Goal: Communication & Community: Answer question/provide support

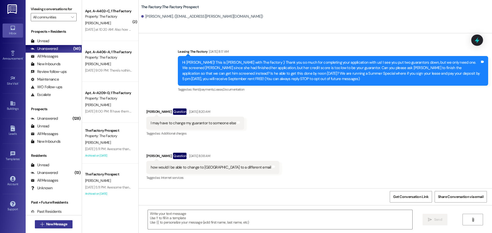
scroll to position [1398, 0]
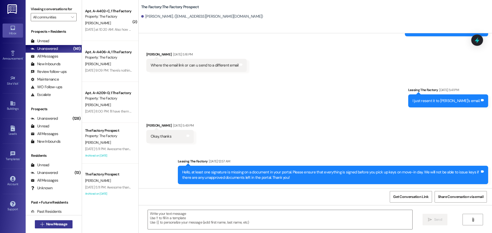
click at [58, 228] on button " New Message" at bounding box center [54, 225] width 38 height 8
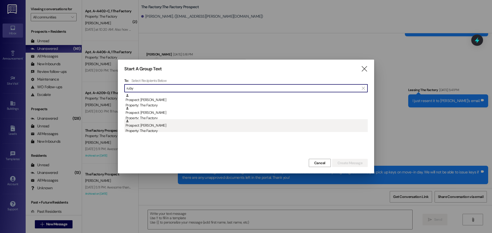
type input "ruby"
click at [172, 131] on div "Property: The Factory" at bounding box center [247, 130] width 242 height 5
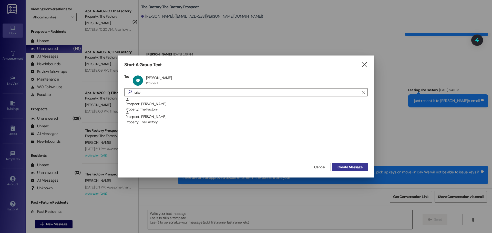
click at [349, 167] on span "Create Message" at bounding box center [350, 167] width 25 height 5
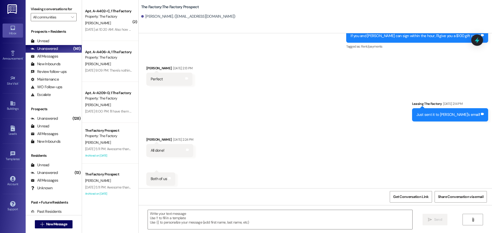
scroll to position [689, 0]
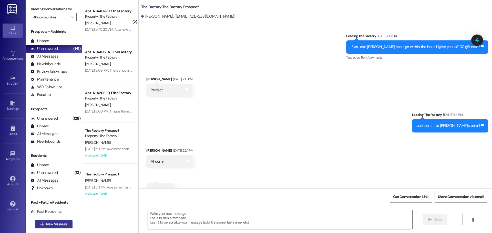
click at [64, 224] on span "New Message" at bounding box center [56, 224] width 21 height 5
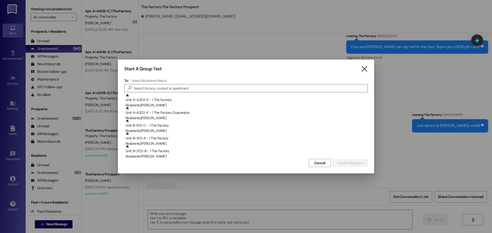
click at [365, 71] on icon "" at bounding box center [364, 68] width 7 height 5
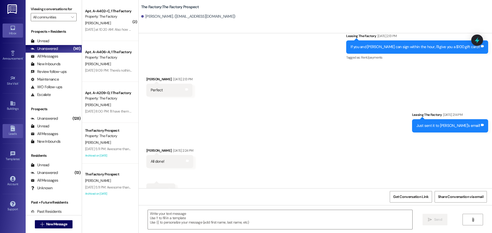
click at [11, 132] on div "Leads" at bounding box center [13, 133] width 26 height 5
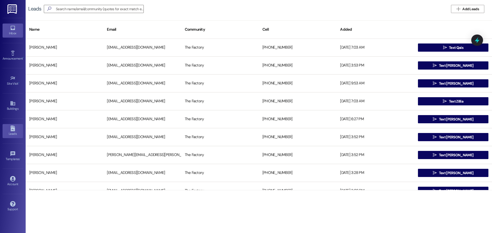
click at [6, 24] on link "Inbox" at bounding box center [13, 31] width 21 height 14
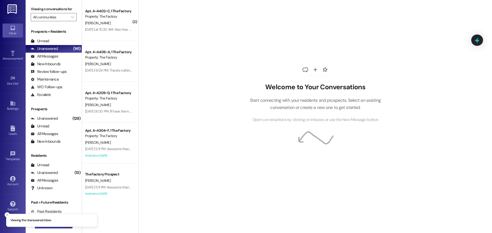
click at [56, 229] on button " New Message" at bounding box center [54, 225] width 38 height 8
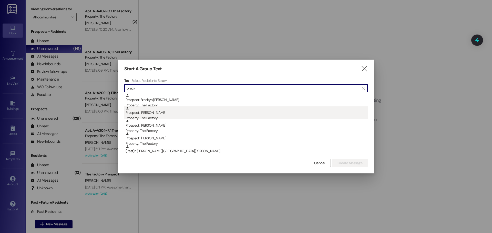
type input "breck"
click at [151, 115] on div "Prospect: [PERSON_NAME] Property: The Factory" at bounding box center [247, 114] width 242 height 15
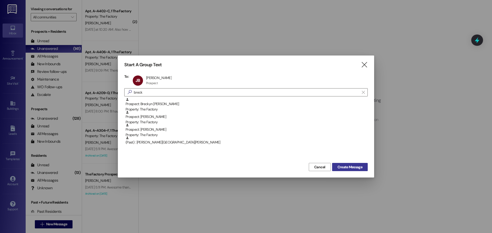
click at [351, 166] on span "Create Message" at bounding box center [350, 167] width 25 height 5
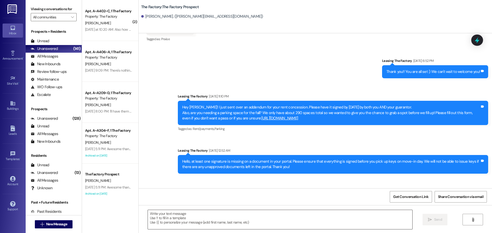
scroll to position [1089, 0]
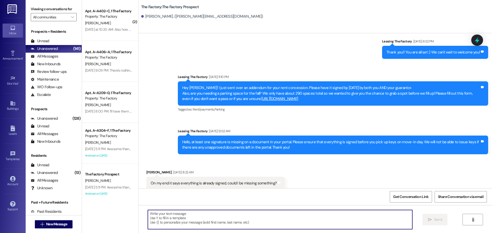
click at [211, 214] on textarea at bounding box center [280, 219] width 264 height 19
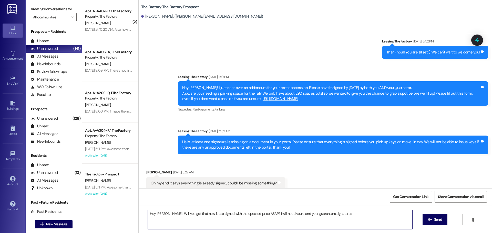
type textarea "Hey [PERSON_NAME]! Will you get that new lease signed with the updated price AS…"
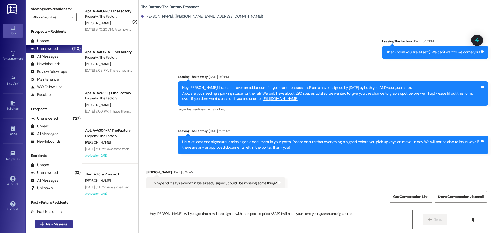
click at [58, 226] on span "New Message" at bounding box center [56, 224] width 21 height 5
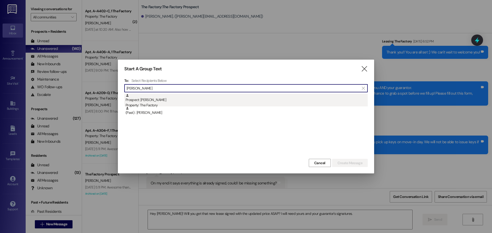
type input "[PERSON_NAME]"
click at [165, 96] on div "Prospect: [PERSON_NAME] Property: The Factory" at bounding box center [247, 101] width 242 height 15
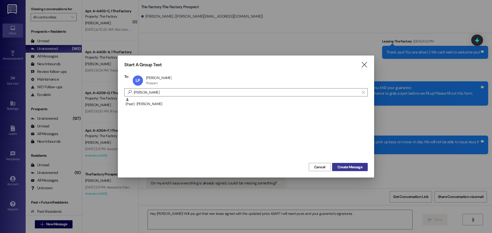
click at [356, 170] on button "Create Message" at bounding box center [350, 167] width 36 height 8
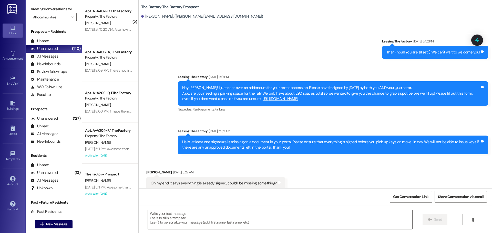
scroll to position [0, 0]
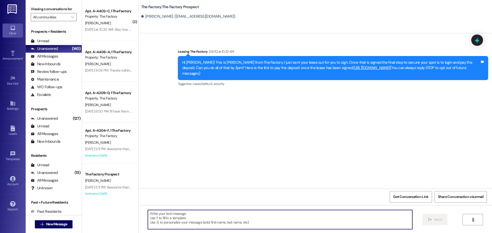
click at [231, 214] on textarea at bounding box center [280, 219] width 264 height 19
type textarea "Hi [PERSON_NAME]!"
